Goal: Transaction & Acquisition: Obtain resource

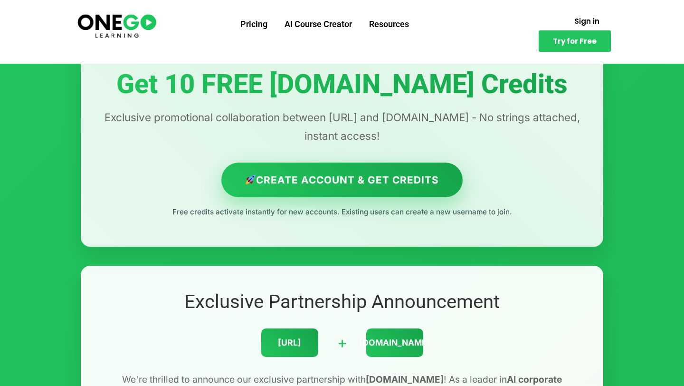
scroll to position [31, 0]
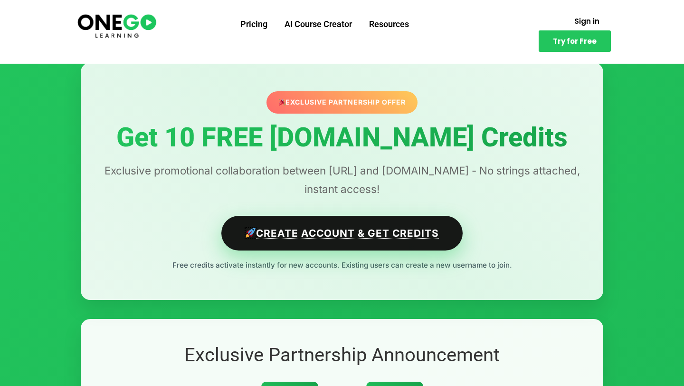
click at [320, 235] on link "Create Account & Get Credits" at bounding box center [342, 233] width 242 height 35
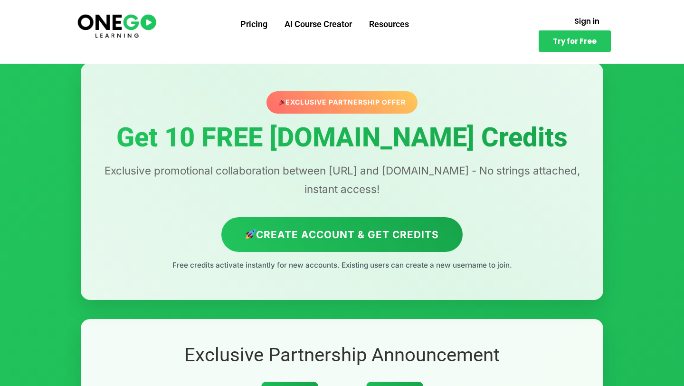
click at [331, 108] on div "Exclusive Partnership Offer" at bounding box center [343, 102] width 152 height 22
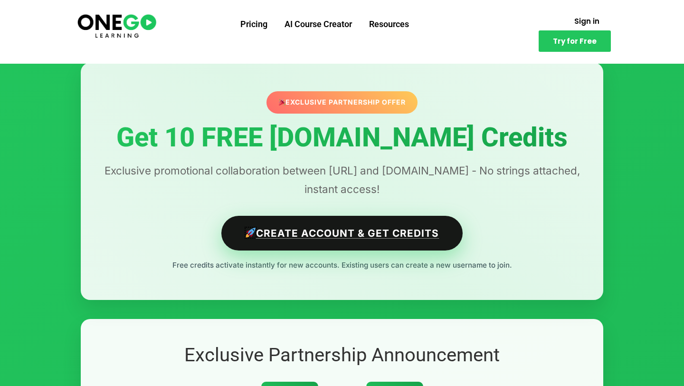
click at [284, 245] on link "Create Account & Get Credits" at bounding box center [342, 233] width 242 height 35
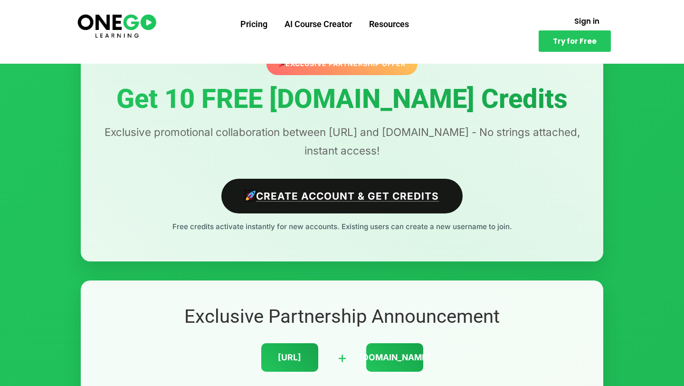
scroll to position [147, 0]
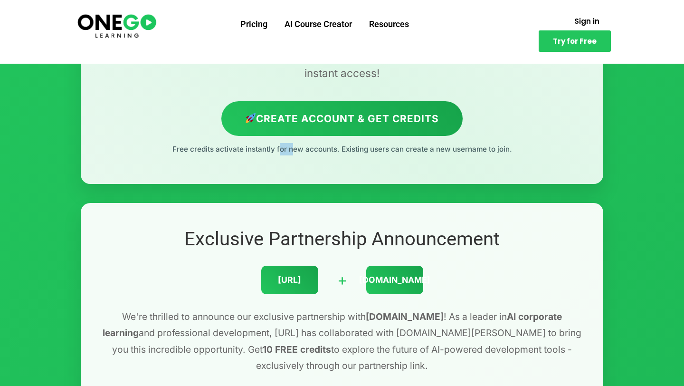
drag, startPoint x: 277, startPoint y: 152, endPoint x: 287, endPoint y: 152, distance: 10.0
click at [287, 152] on p "Free credits activate instantly for new accounts. Existing users can create a n…" at bounding box center [342, 149] width 485 height 12
drag, startPoint x: 339, startPoint y: 146, endPoint x: 401, endPoint y: 147, distance: 61.8
click at [401, 147] on div "Exclusive Partnership Offer Get 10 FREE Lovable.dev Credits Exclusive promotion…" at bounding box center [342, 65] width 523 height 237
drag, startPoint x: 387, startPoint y: 149, endPoint x: 418, endPoint y: 149, distance: 31.4
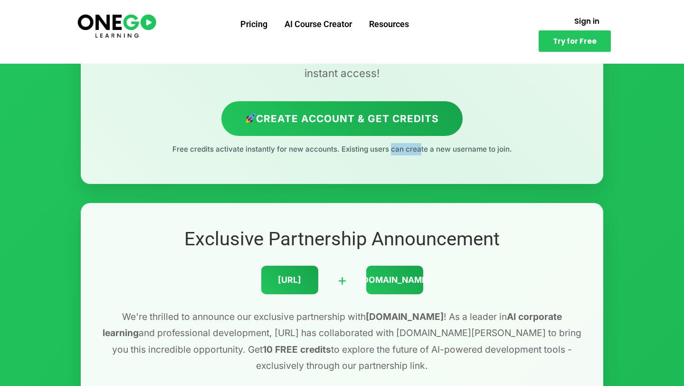
click at [418, 149] on p "Free credits activate instantly for new accounts. Existing users can create a n…" at bounding box center [342, 149] width 485 height 12
drag, startPoint x: 423, startPoint y: 149, endPoint x: 462, endPoint y: 149, distance: 38.5
click at [462, 149] on div "Exclusive Partnership Offer Get 10 FREE Lovable.dev Credits Exclusive promotion…" at bounding box center [342, 65] width 523 height 237
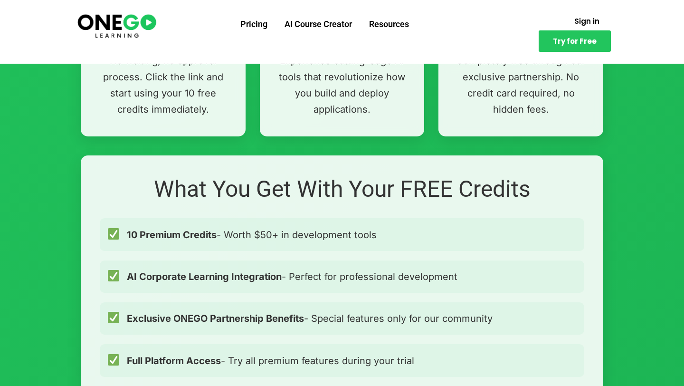
scroll to position [731, 0]
